Goal: Check status: Check status

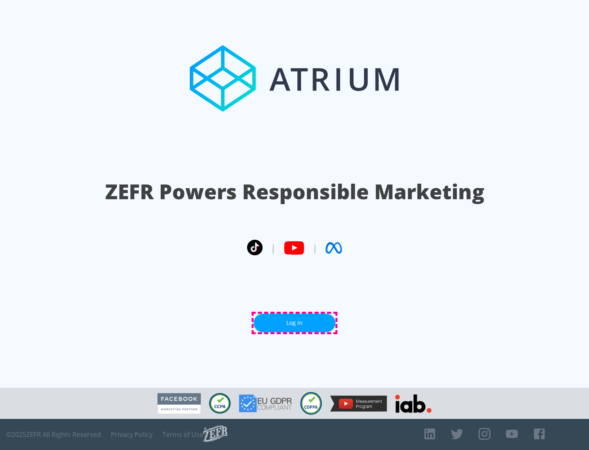
click at [294, 323] on link "Log In" at bounding box center [294, 323] width 82 height 18
